Goal: Communication & Community: Answer question/provide support

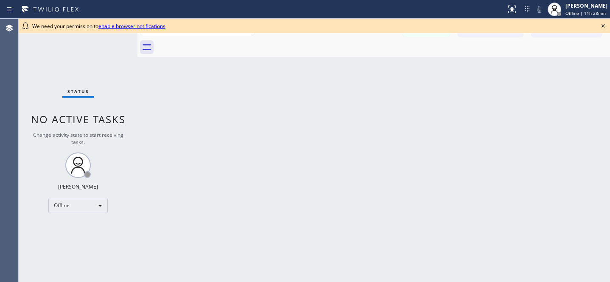
click at [599, 25] on icon at bounding box center [603, 26] width 10 height 10
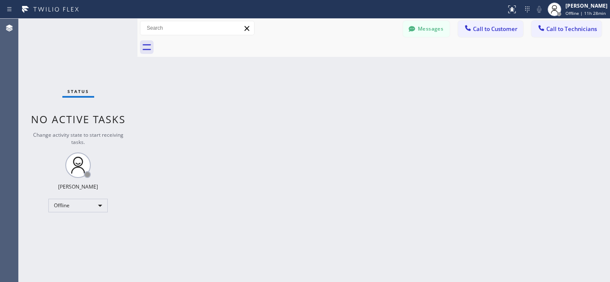
click at [430, 32] on button "Messages" at bounding box center [426, 29] width 47 height 16
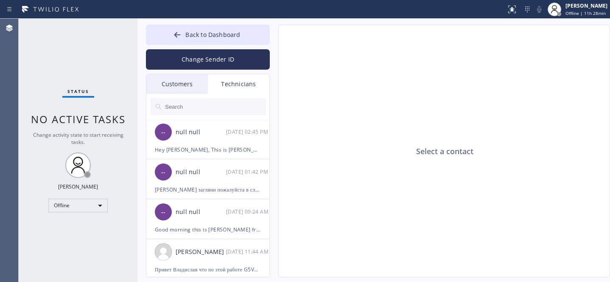
click at [181, 90] on div "Customers" at bounding box center [176, 84] width 61 height 20
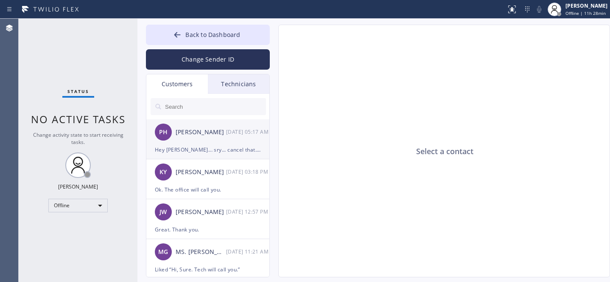
click at [211, 145] on div "Hey [PERSON_NAME]... sry... cancel that. My wife just told me that she had an e…" at bounding box center [208, 150] width 106 height 10
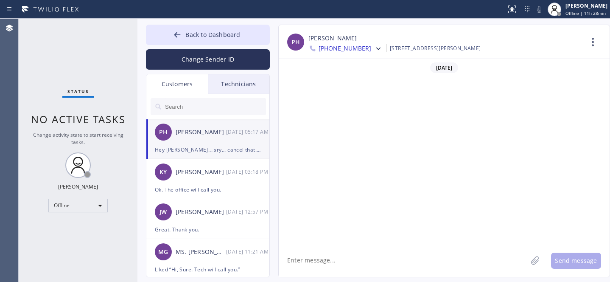
scroll to position [192, 0]
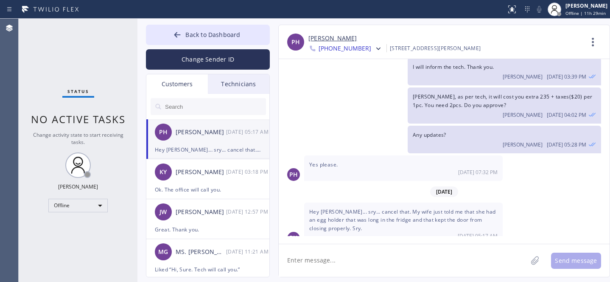
click at [369, 257] on textarea at bounding box center [403, 260] width 248 height 33
click at [388, 263] on textarea "Cancel the whole" at bounding box center [411, 260] width 264 height 33
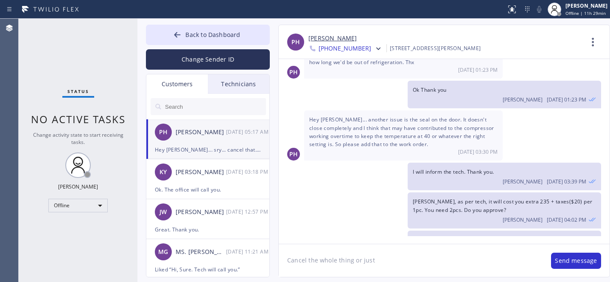
scroll to position [123, 0]
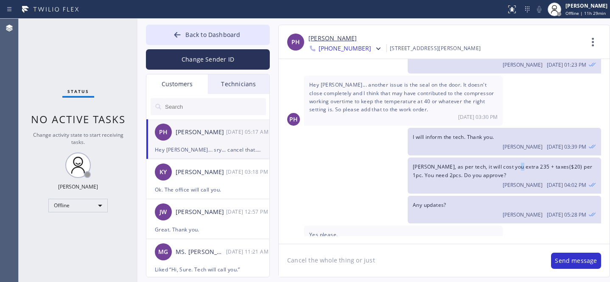
click at [515, 163] on span "[PERSON_NAME], as per tech, it will cost you extra 235 + taxes($20) per 1pc. Yo…" at bounding box center [502, 170] width 179 height 15
click at [507, 163] on span "[PERSON_NAME], as per tech, it will cost you extra 235 + taxes($20) per 1pc. Yo…" at bounding box center [502, 170] width 179 height 15
drag, startPoint x: 511, startPoint y: 157, endPoint x: 446, endPoint y: 159, distance: 64.5
click at [438, 165] on span "[PERSON_NAME], as per tech, it will cost you extra 235 + taxes($20) per 1pc. Yo…" at bounding box center [502, 170] width 179 height 15
copy span "235 + taxes($20) per 1pc. You need 2pcs"
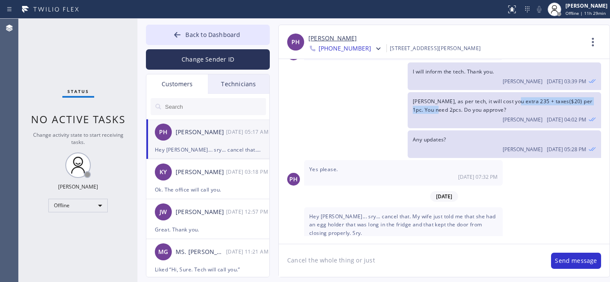
scroll to position [192, 0]
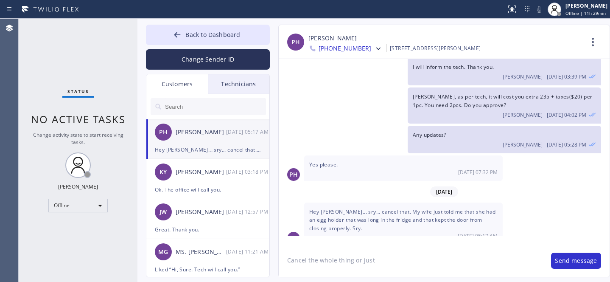
click at [404, 258] on textarea "Cancel the whole thing or just" at bounding box center [411, 260] width 264 height 33
paste textarea "235 + taxes($20) per 1pc. You need 2pcs"
click at [448, 260] on textarea "Cancel the whole thing or just 235 + taxes($20) per 1pc. You need 2pcs" at bounding box center [411, 260] width 264 height 33
click at [446, 261] on textarea "Cancel the whole thing or just 235 + taxes($20) per 1pc. You need 2pcs" at bounding box center [411, 260] width 264 height 33
drag, startPoint x: 372, startPoint y: 261, endPoint x: 511, endPoint y: 260, distance: 139.1
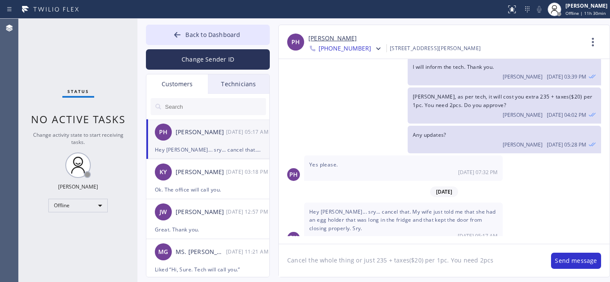
click at [511, 260] on textarea "Cancel the whole thing or just 235 + taxes($20) per 1pc. You need 2pcs" at bounding box center [411, 260] width 264 height 33
click at [379, 264] on textarea "Cancel the whole thing or just 235 + taxes($20) per 1pc. You need 2pcs" at bounding box center [411, 260] width 264 height 33
click at [373, 259] on textarea "Cancel the whole thing or just 235 + taxes($20) per 1pc. You need 2pcs" at bounding box center [411, 260] width 264 height 33
drag, startPoint x: 488, startPoint y: 260, endPoint x: 499, endPoint y: 257, distance: 10.5
click at [499, 257] on textarea "Cancel the whole thing or just that thing for $235 + taxes($20) per 1pc. You ne…" at bounding box center [411, 260] width 264 height 33
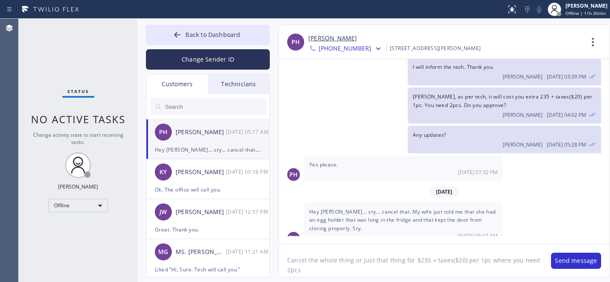
click at [476, 271] on textarea "Cancel the whole thing or just that thing for $235 + taxes($20) per 1pc where y…" at bounding box center [411, 260] width 264 height 33
click at [387, 270] on textarea "Cancel the whole thing or just that thing for $235 + taxes($20) per 1pc where y…" at bounding box center [411, 260] width 264 height 33
click at [385, 260] on textarea "Cancel the whole thing or just that thing for $235 + taxes($20) per 1pc where y…" at bounding box center [411, 260] width 264 height 33
drag, startPoint x: 440, startPoint y: 259, endPoint x: 498, endPoint y: 259, distance: 58.1
click at [498, 259] on textarea "Cancel the whole thing or just that seal thing for $235 + taxes($20) per 1pc wh…" at bounding box center [411, 260] width 264 height 33
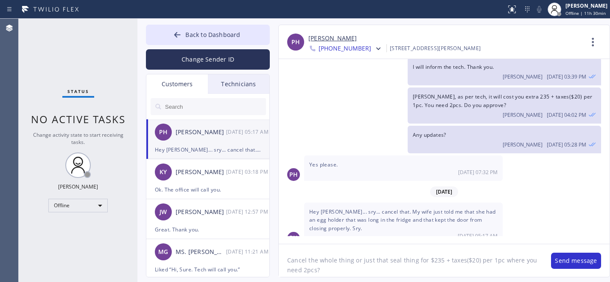
type textarea "Cancel the whole thing or just that seal thing for $235 where you need 2pcs?"
click at [517, 265] on textarea "Cancel the whole thing or just that seal thing for $235 where you need 2pcs?" at bounding box center [411, 260] width 264 height 33
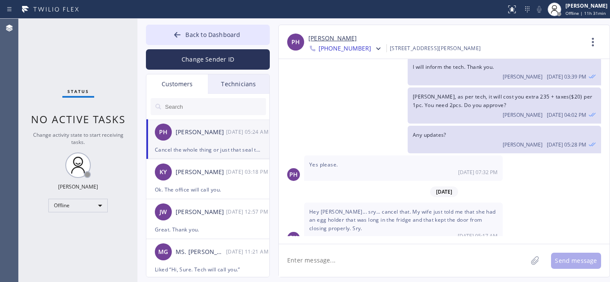
scroll to position [230, 0]
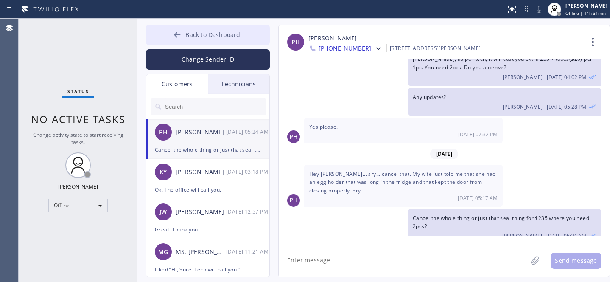
click at [215, 31] on span "Back to Dashboard" at bounding box center [212, 35] width 55 height 8
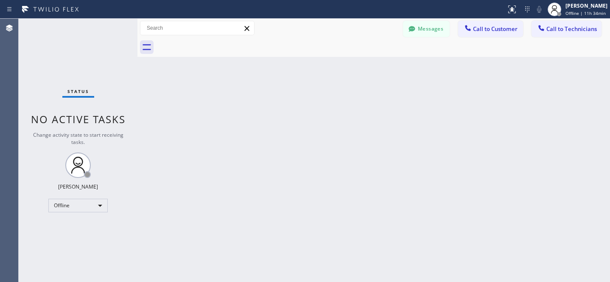
drag, startPoint x: 422, startPoint y: 27, endPoint x: 391, endPoint y: 47, distance: 36.6
click at [422, 27] on button "Messages" at bounding box center [426, 29] width 47 height 16
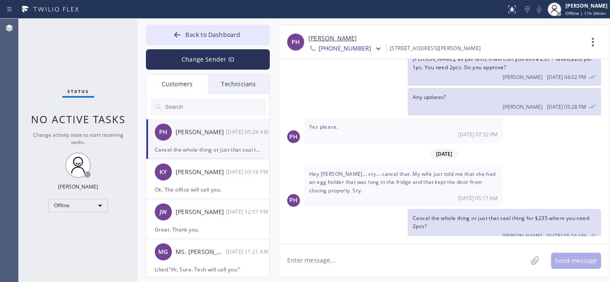
click at [208, 145] on div "Cancel the whole thing or just that seal thing for $235 where you need 2pcs?" at bounding box center [208, 150] width 106 height 10
click at [205, 39] on button "Back to Dashboard" at bounding box center [208, 35] width 124 height 20
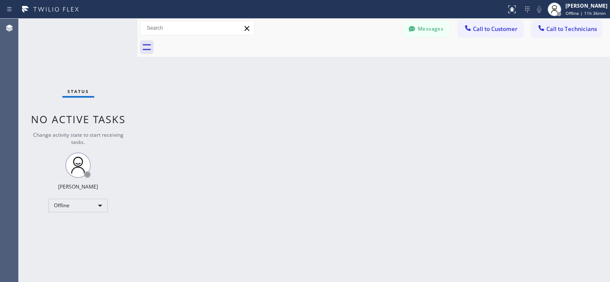
click at [346, 151] on div "Back to Dashboard Change Sender ID Customers Technicians PH [PERSON_NAME] [DATE…" at bounding box center [373, 150] width 472 height 263
